Goal: Register for event/course: Sign up to attend an event or enroll in a course

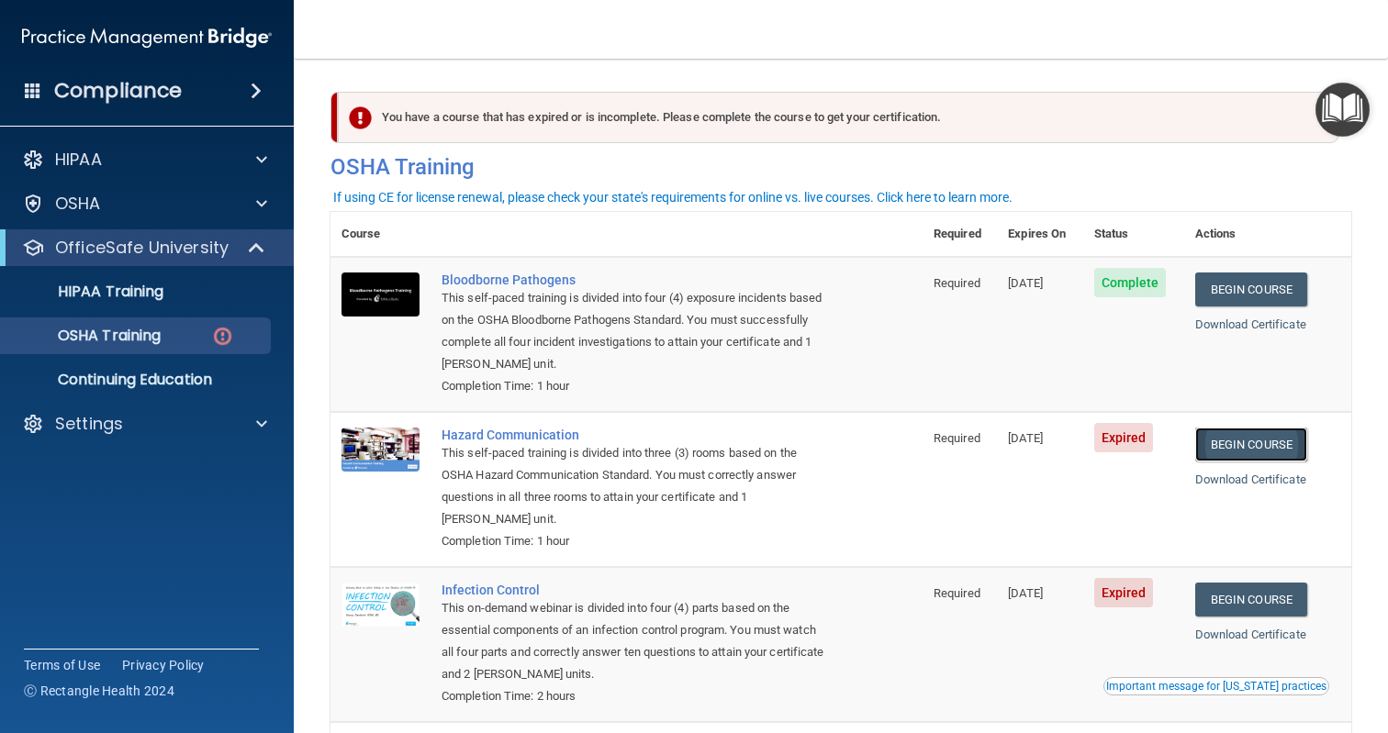
click at [1244, 448] on link "Begin Course" at bounding box center [1251, 445] width 112 height 34
